Goal: Find specific page/section: Find specific page/section

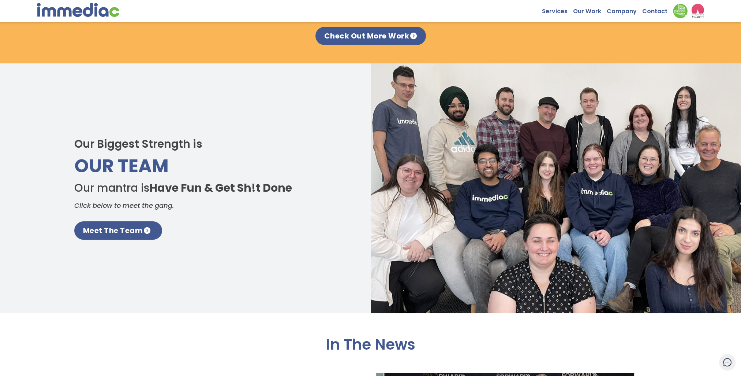
scroll to position [1171, 0]
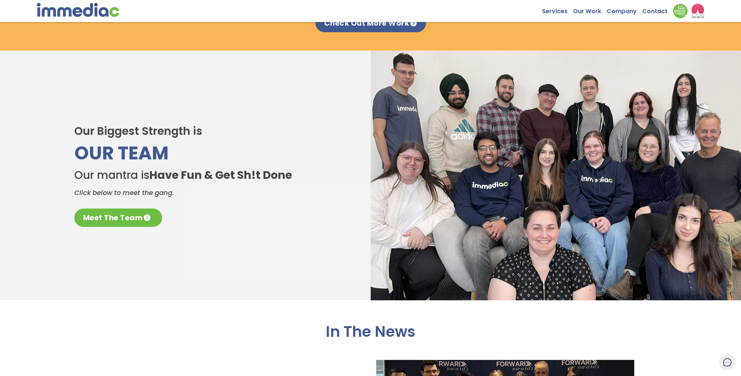
click at [117, 219] on link "Meet The Team" at bounding box center [118, 217] width 88 height 18
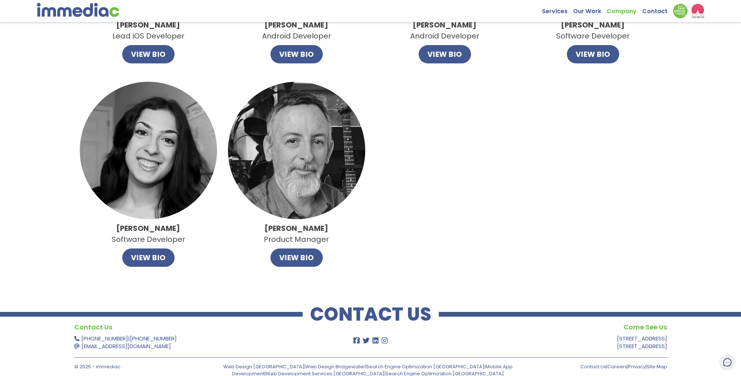
scroll to position [622, 0]
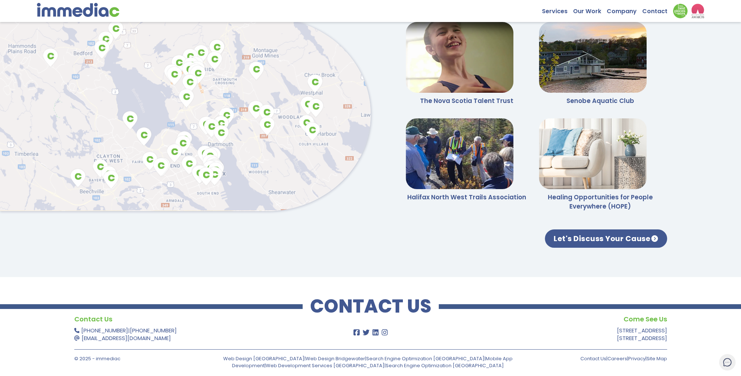
scroll to position [1906, 0]
